Goal: Check status: Check status

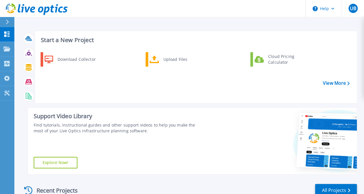
scroll to position [116, 0]
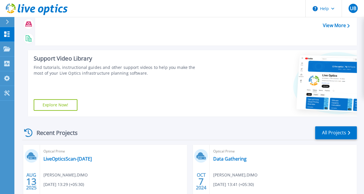
scroll to position [116, 0]
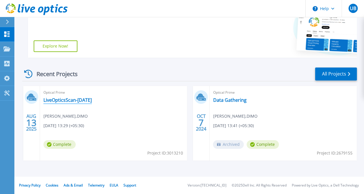
click at [75, 100] on link "LiveOpticsScan-[DATE]" at bounding box center [67, 100] width 48 height 6
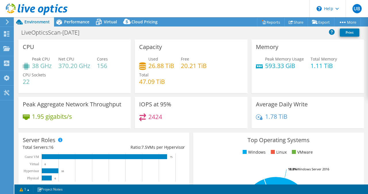
select select "USD"
click at [82, 22] on span "Performance" at bounding box center [76, 21] width 25 height 5
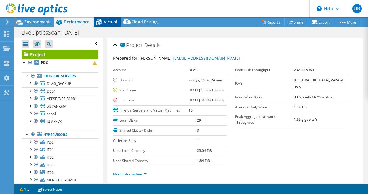
click at [108, 21] on span "Virtual" at bounding box center [110, 21] width 13 height 5
